Goal: Task Accomplishment & Management: Manage account settings

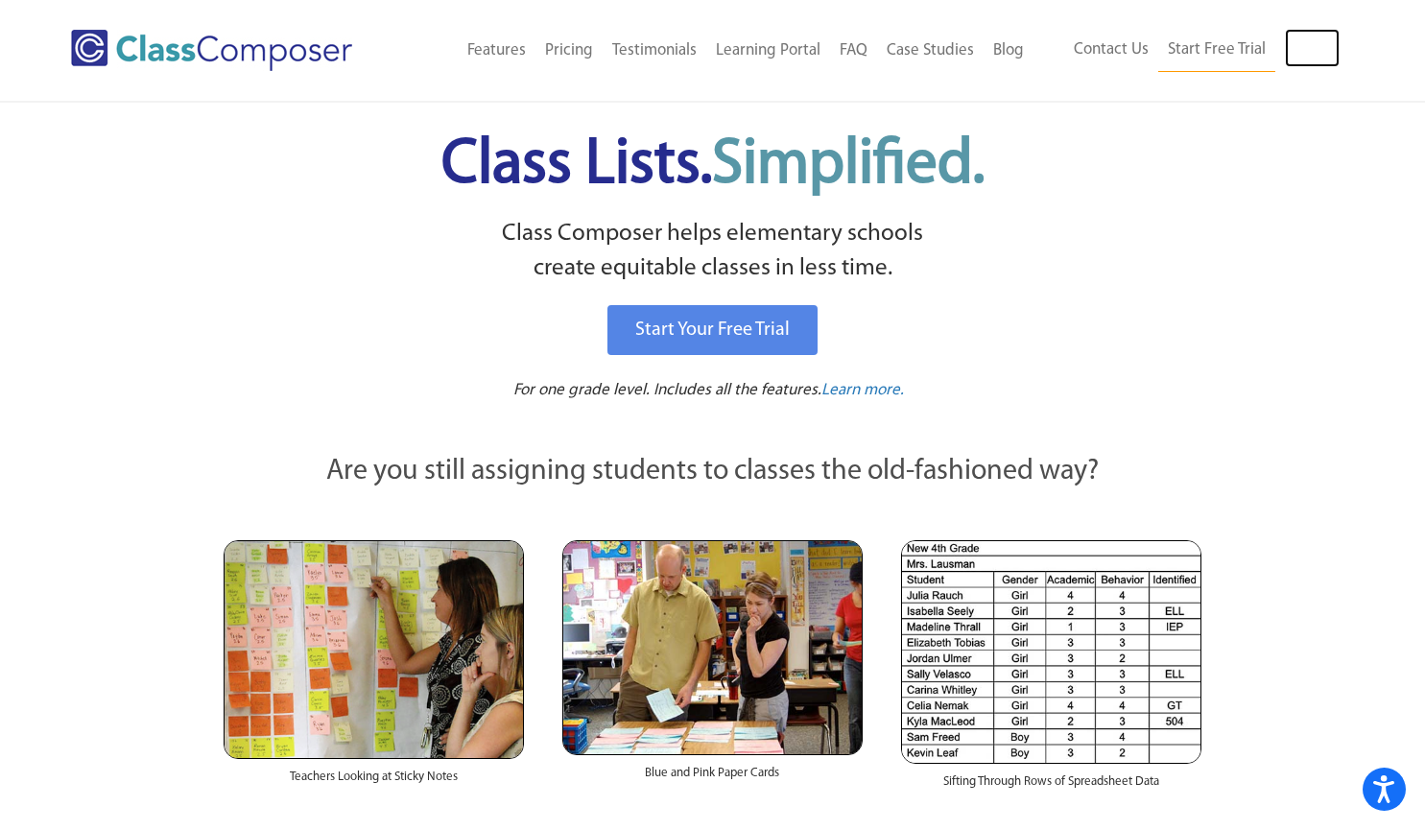
click at [1317, 47] on link "Log In" at bounding box center [1312, 48] width 55 height 38
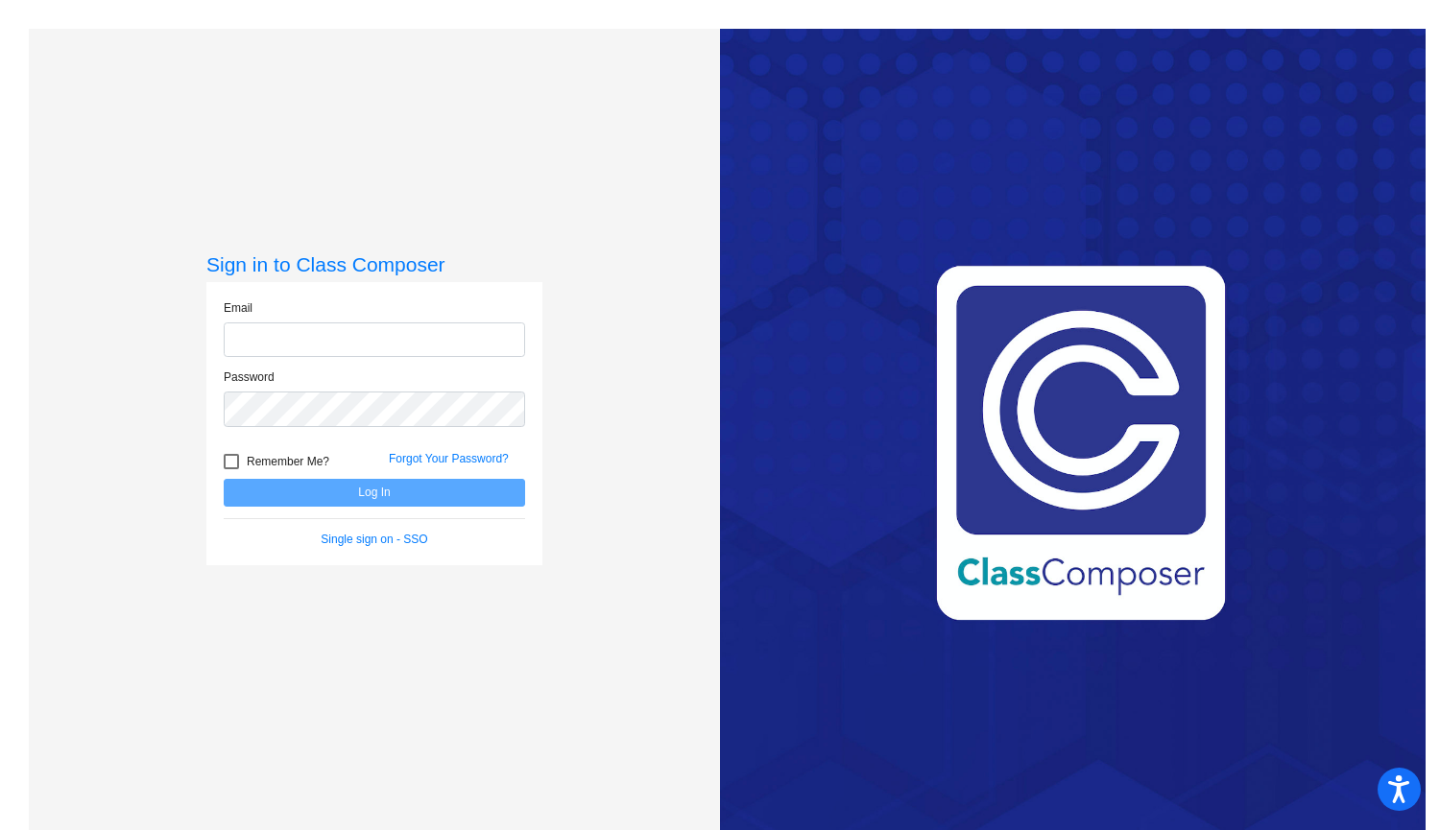
type input "[EMAIL_ADDRESS][DOMAIN_NAME]"
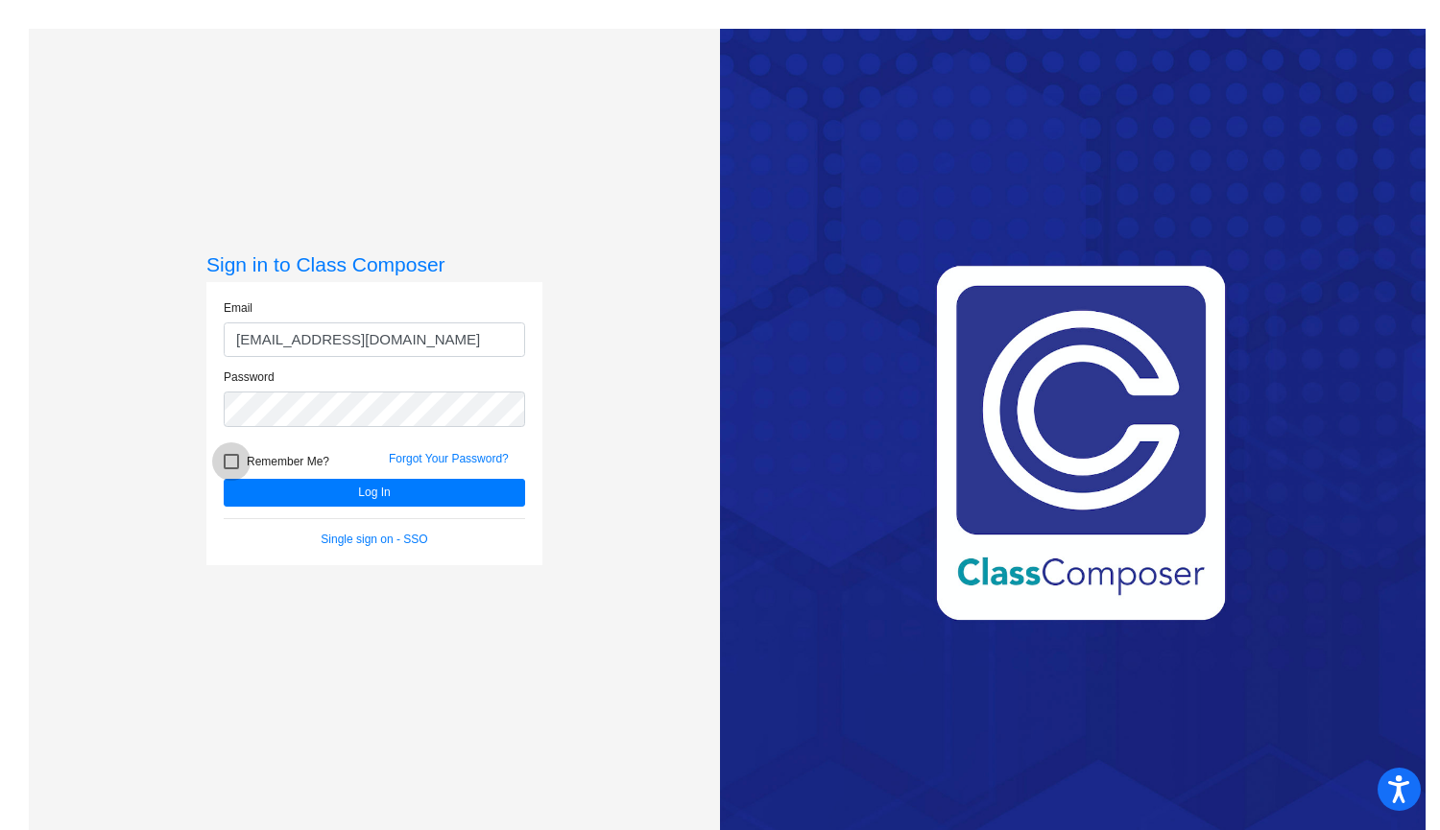
click at [226, 458] on div at bounding box center [231, 461] width 15 height 15
click at [230, 469] on input "Remember Me?" at bounding box center [230, 469] width 1 height 1
checkbox input "true"
click at [390, 490] on button "Log In" at bounding box center [374, 493] width 301 height 28
